Goal: Use online tool/utility: Utilize a website feature to perform a specific function

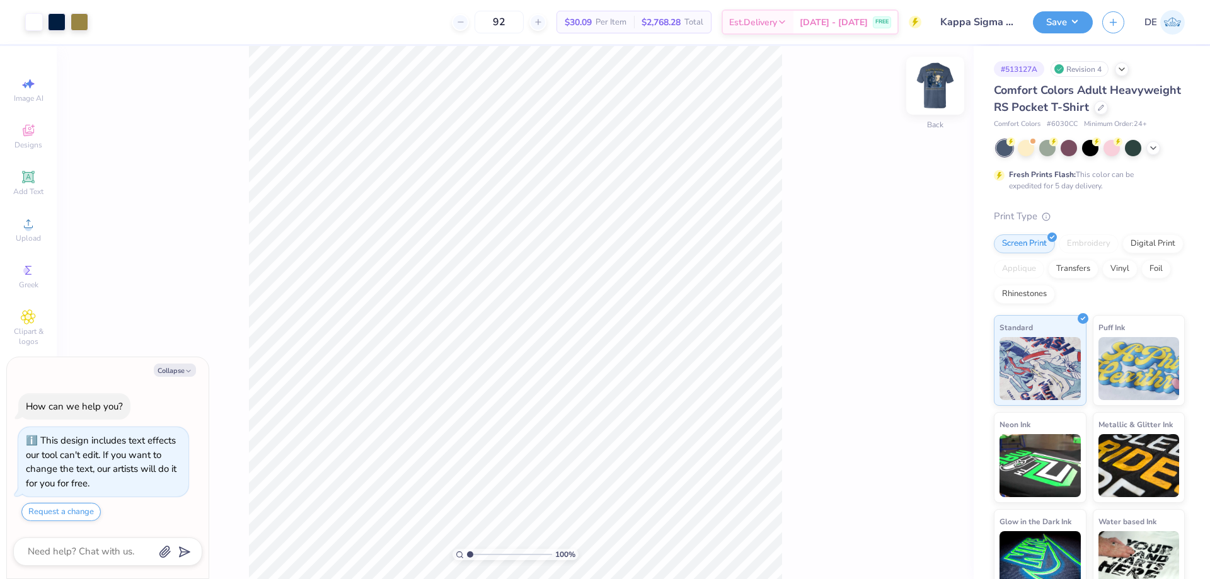
click at [934, 94] on img at bounding box center [935, 86] width 50 height 50
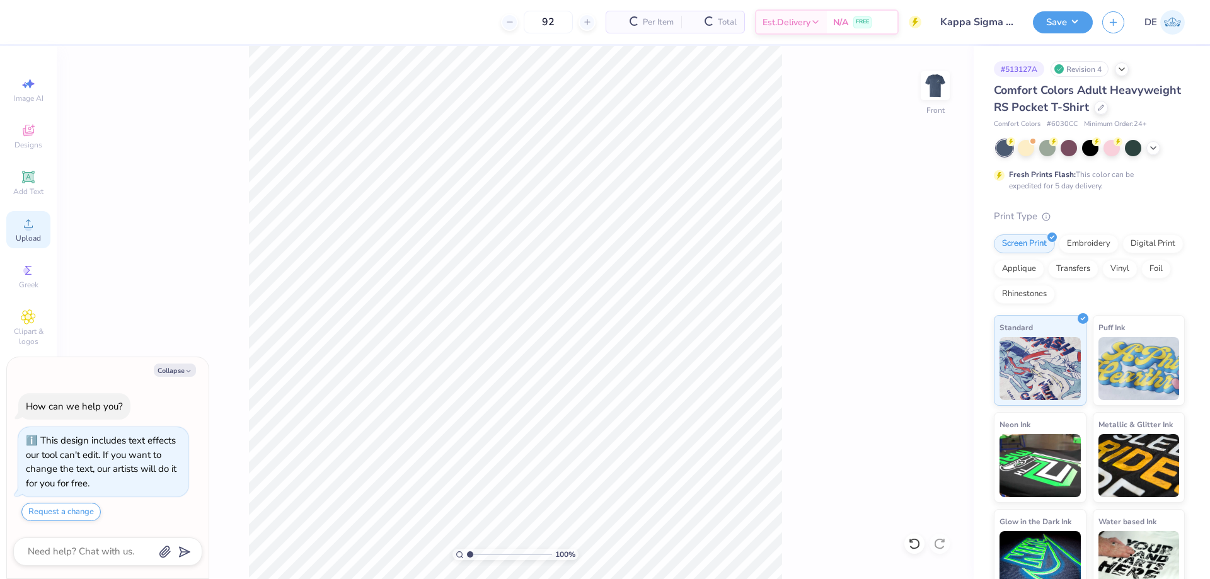
click at [35, 228] on icon at bounding box center [28, 223] width 15 height 15
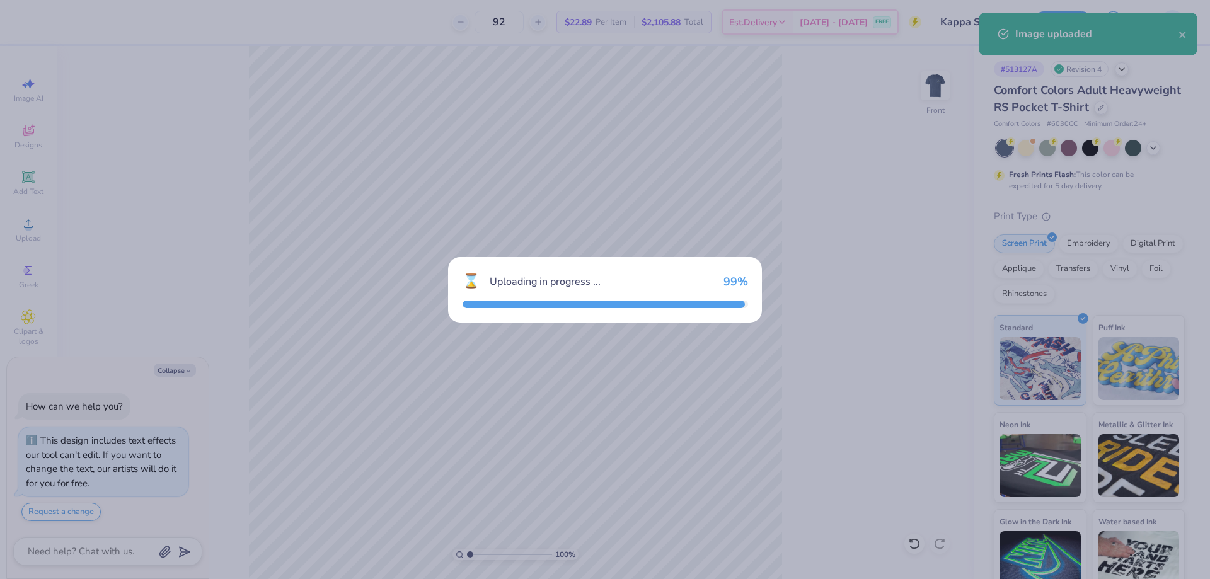
type textarea "x"
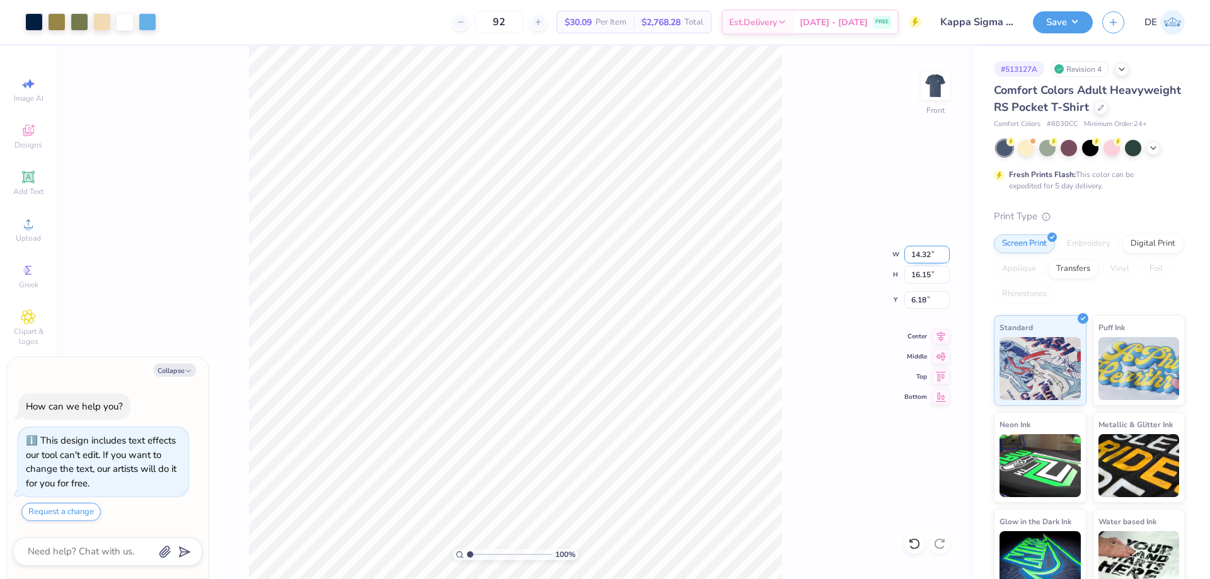
click at [918, 257] on input "14.32" at bounding box center [927, 255] width 45 height 18
type input "12.5"
type textarea "x"
type input "12.50"
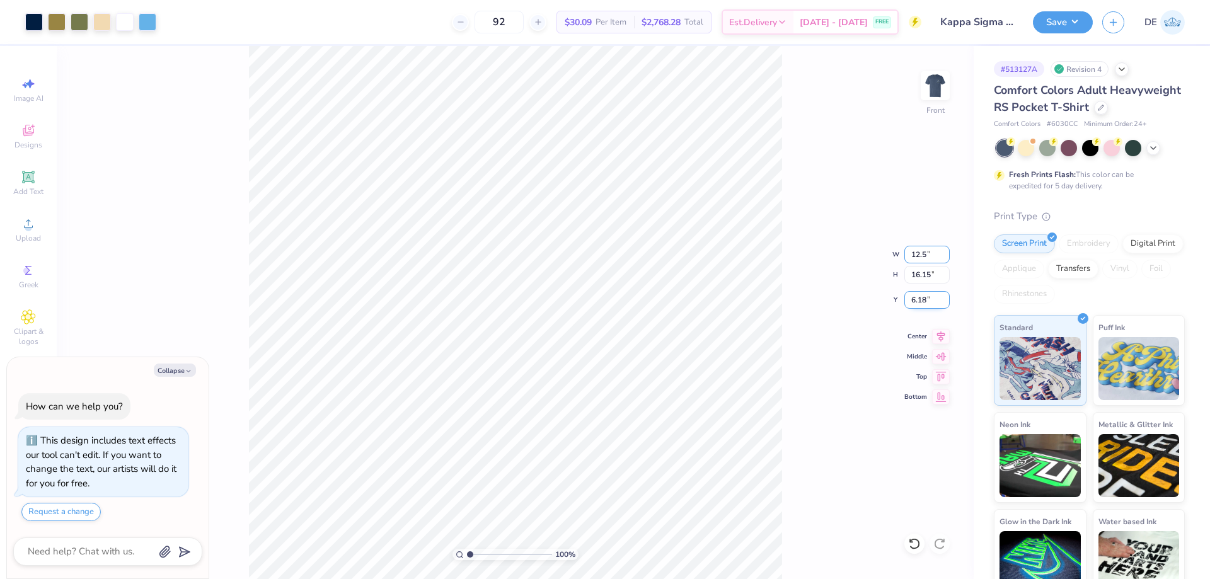
type input "14.09"
click at [920, 303] on input "7.20" at bounding box center [927, 300] width 45 height 18
type input "3"
type textarea "x"
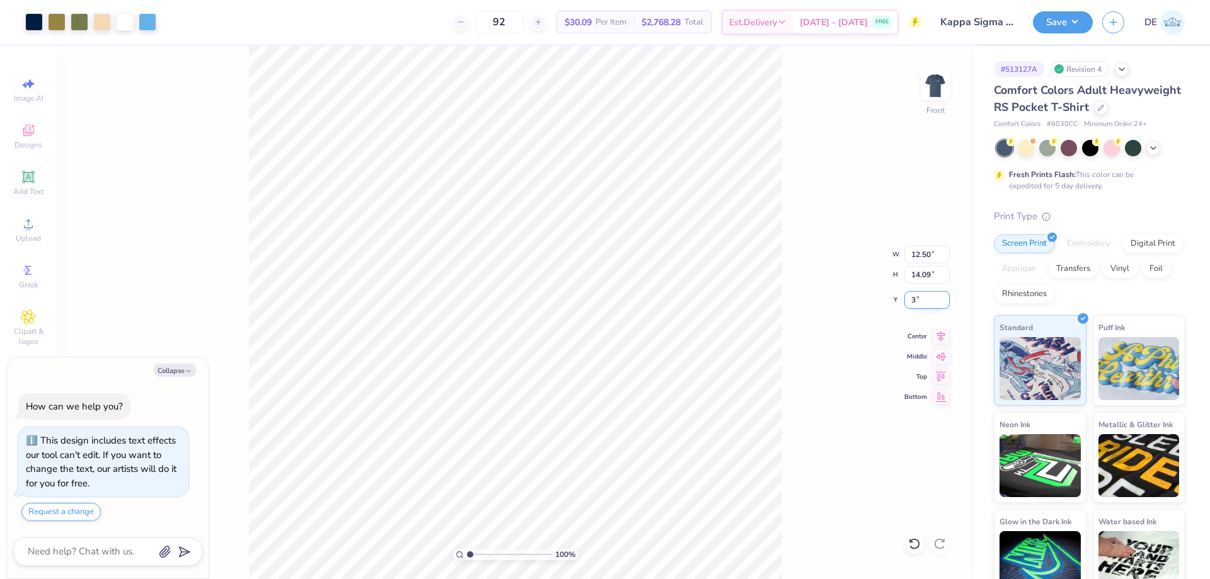
type input "3.00"
click at [935, 98] on img at bounding box center [935, 86] width 50 height 50
click at [1063, 27] on button "Save" at bounding box center [1063, 20] width 60 height 22
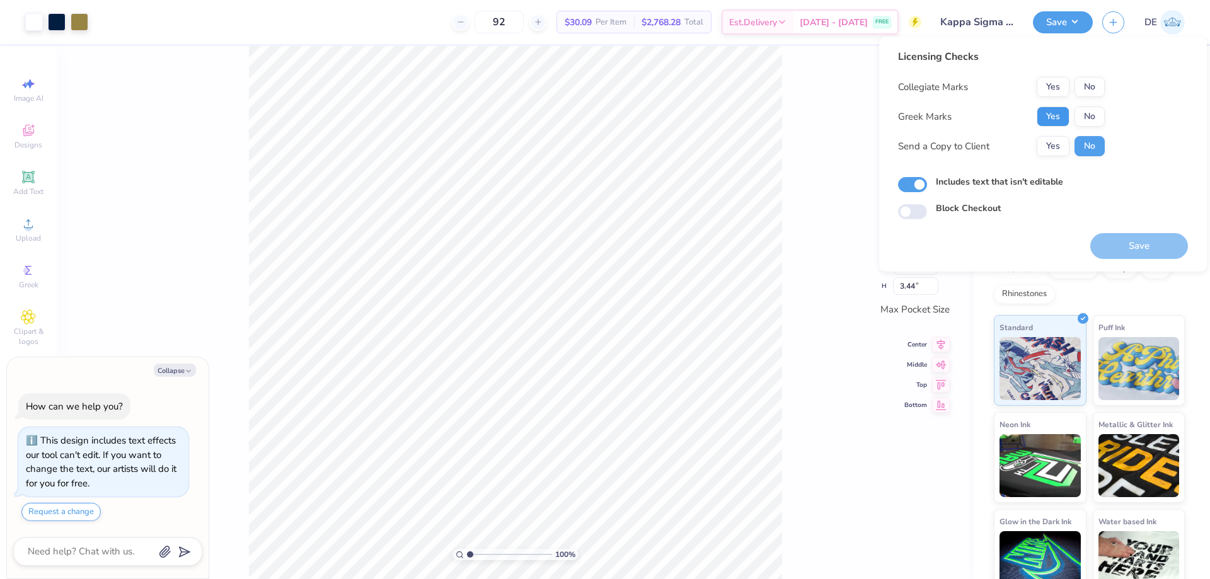
click at [1049, 119] on button "Yes" at bounding box center [1053, 117] width 33 height 20
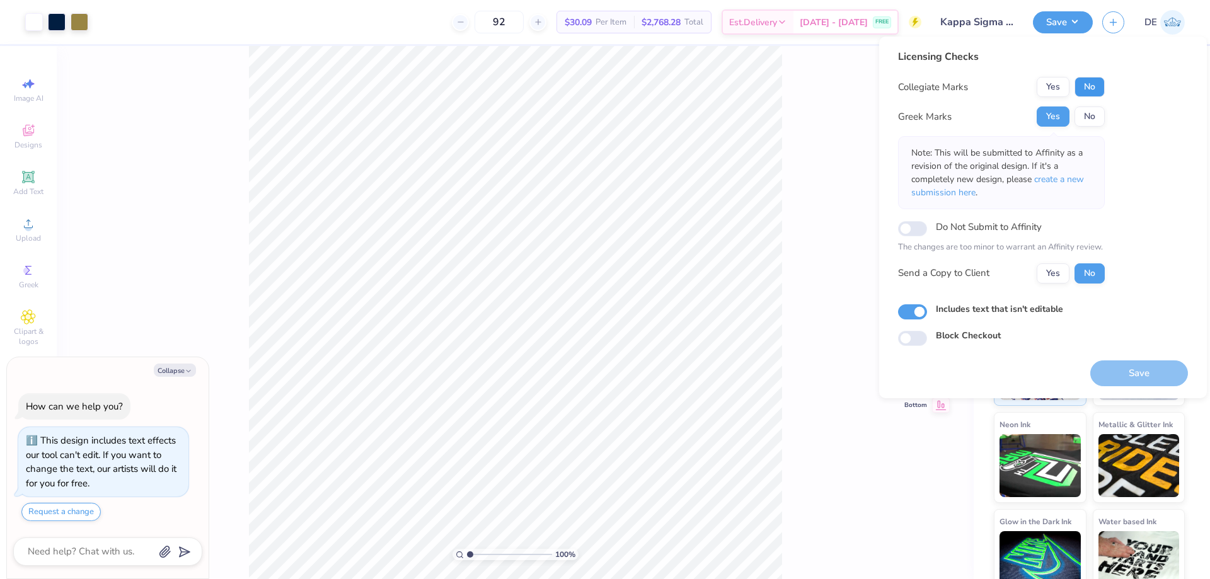
click at [1089, 81] on button "No" at bounding box center [1090, 87] width 30 height 20
click at [1125, 372] on button "Save" at bounding box center [1140, 374] width 98 height 26
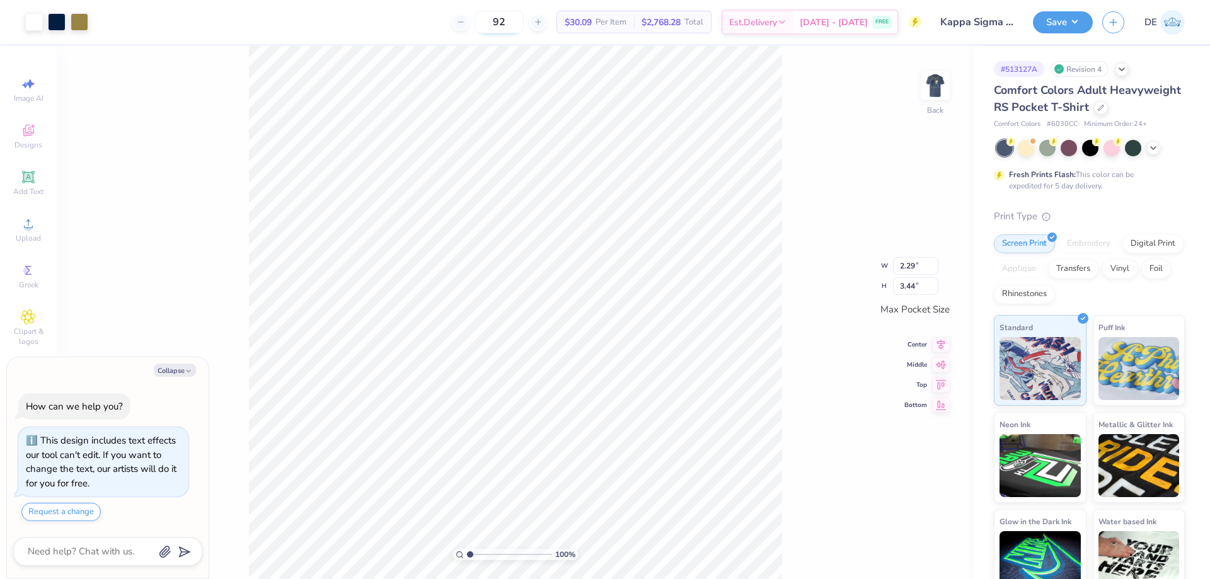
type textarea "x"
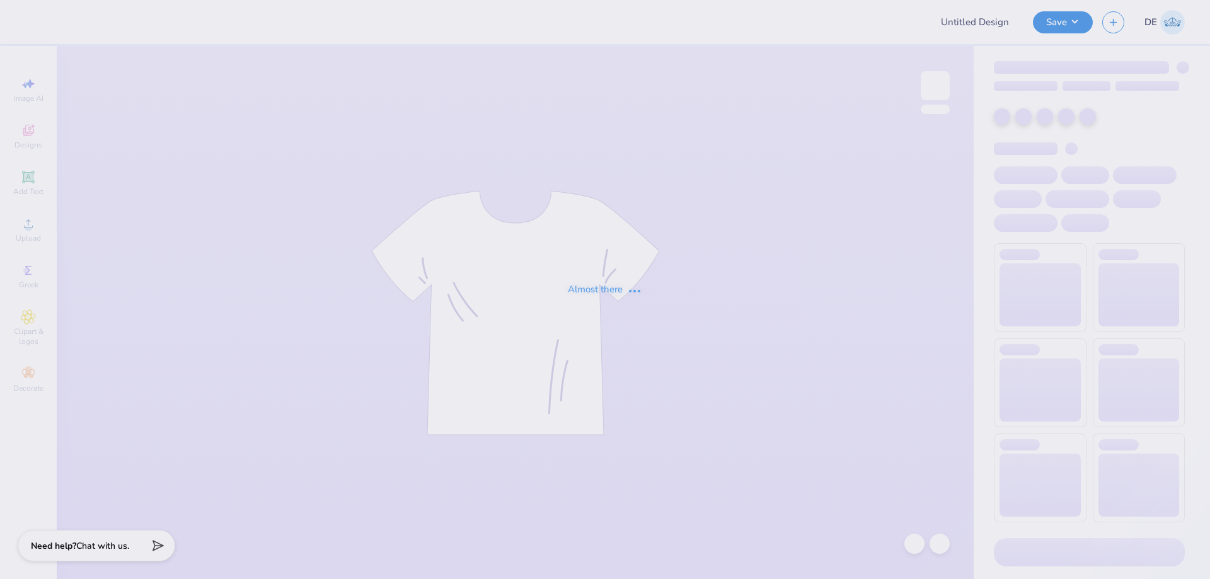
type input "Hats"
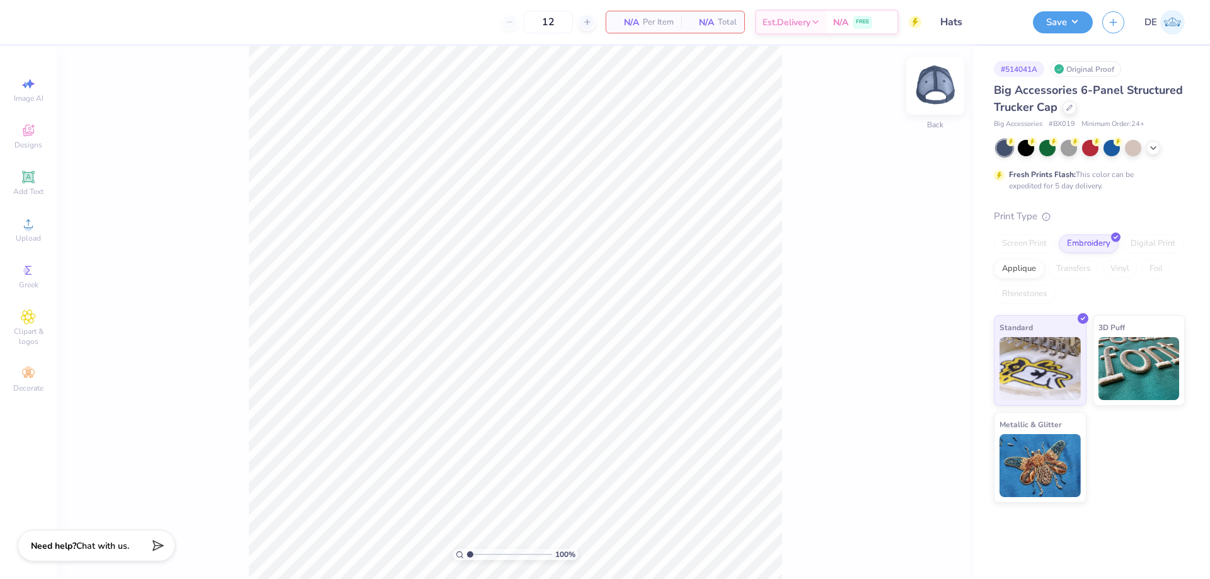
click at [929, 85] on img at bounding box center [935, 86] width 50 height 50
click at [936, 89] on img at bounding box center [935, 86] width 50 height 50
click at [33, 226] on icon at bounding box center [28, 223] width 15 height 15
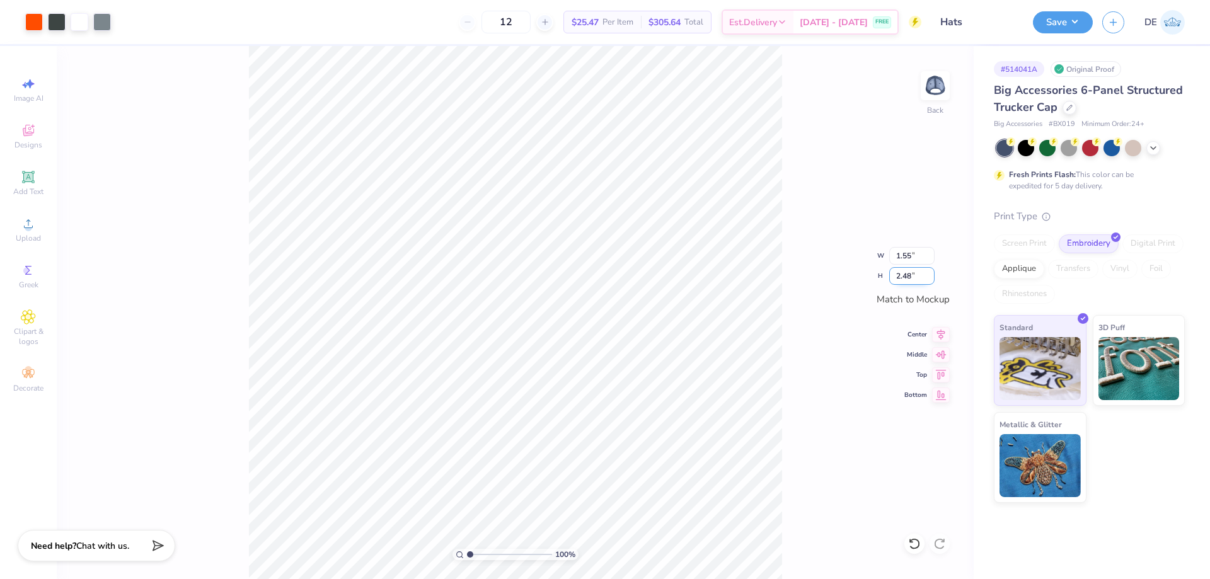
click at [898, 279] on input "2.48" at bounding box center [911, 276] width 45 height 18
type input "2"
type input "1.25"
click at [907, 274] on input "2.00" at bounding box center [911, 276] width 45 height 18
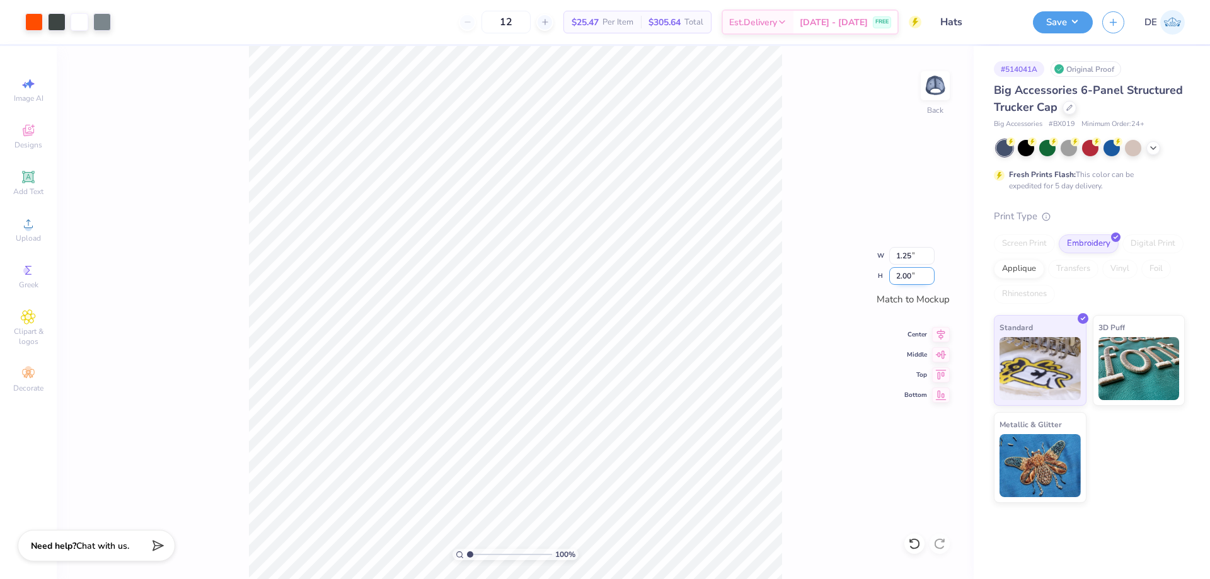
click at [907, 274] on input "2.00" at bounding box center [911, 276] width 45 height 18
click at [908, 280] on input "2.00" at bounding box center [911, 276] width 45 height 18
type input "1.5"
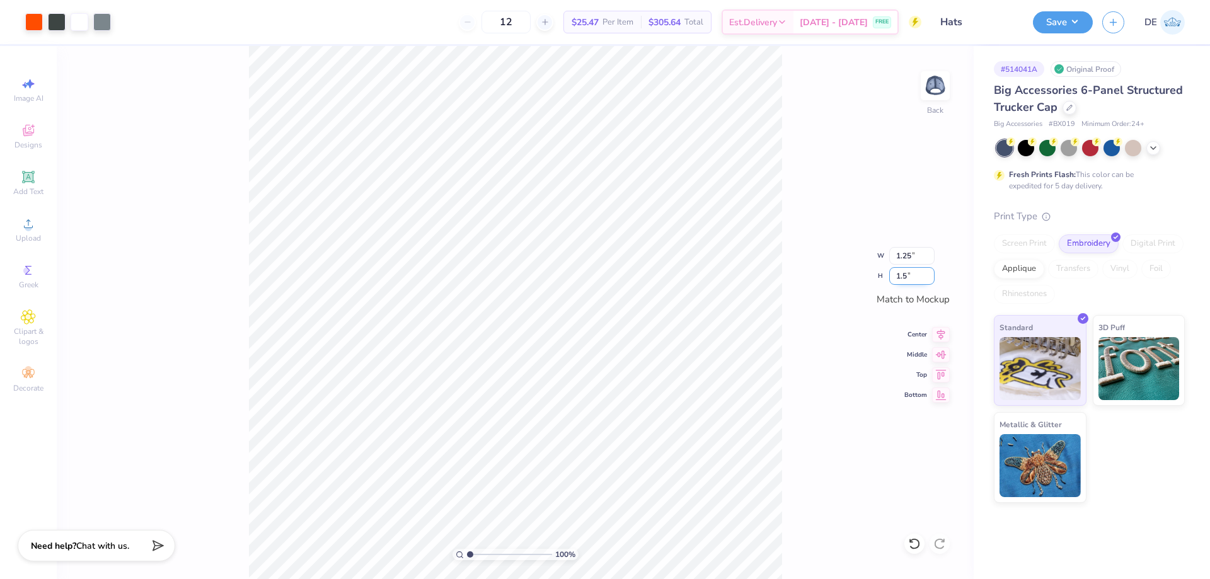
type input "0.94"
type input "1.50"
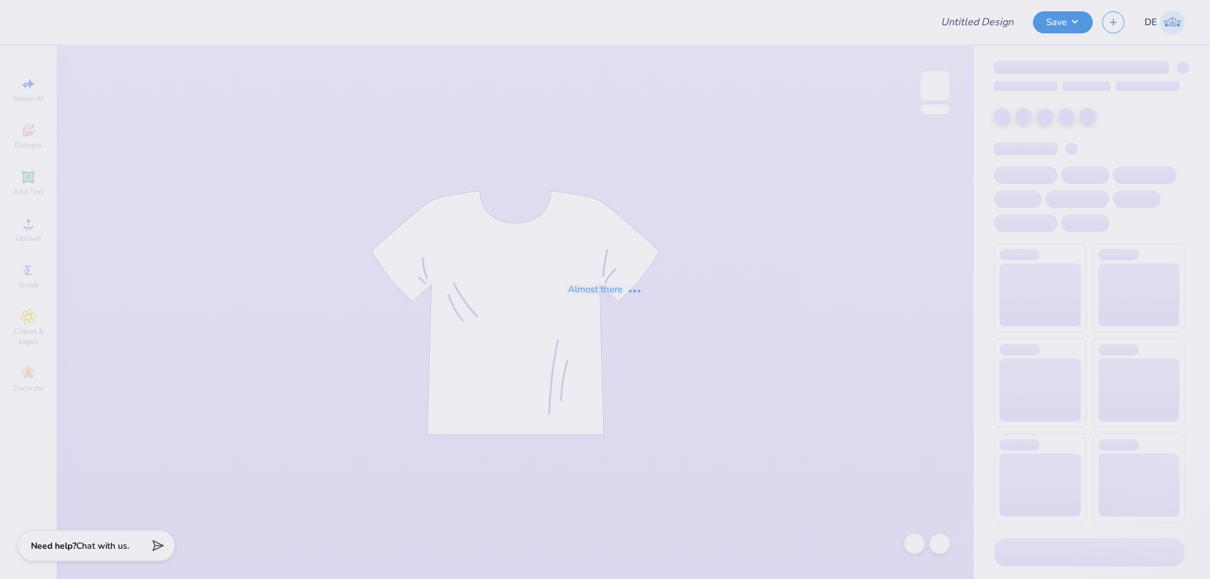
type input "BYX Fall Rush"
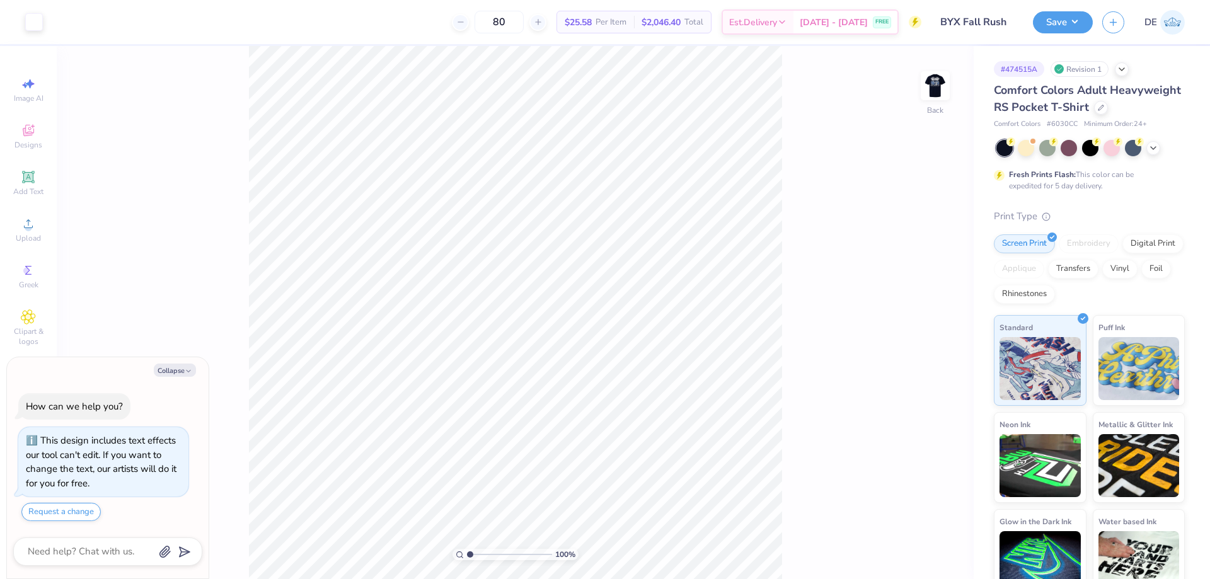
type textarea "x"
